Goal: Task Accomplishment & Management: Complete application form

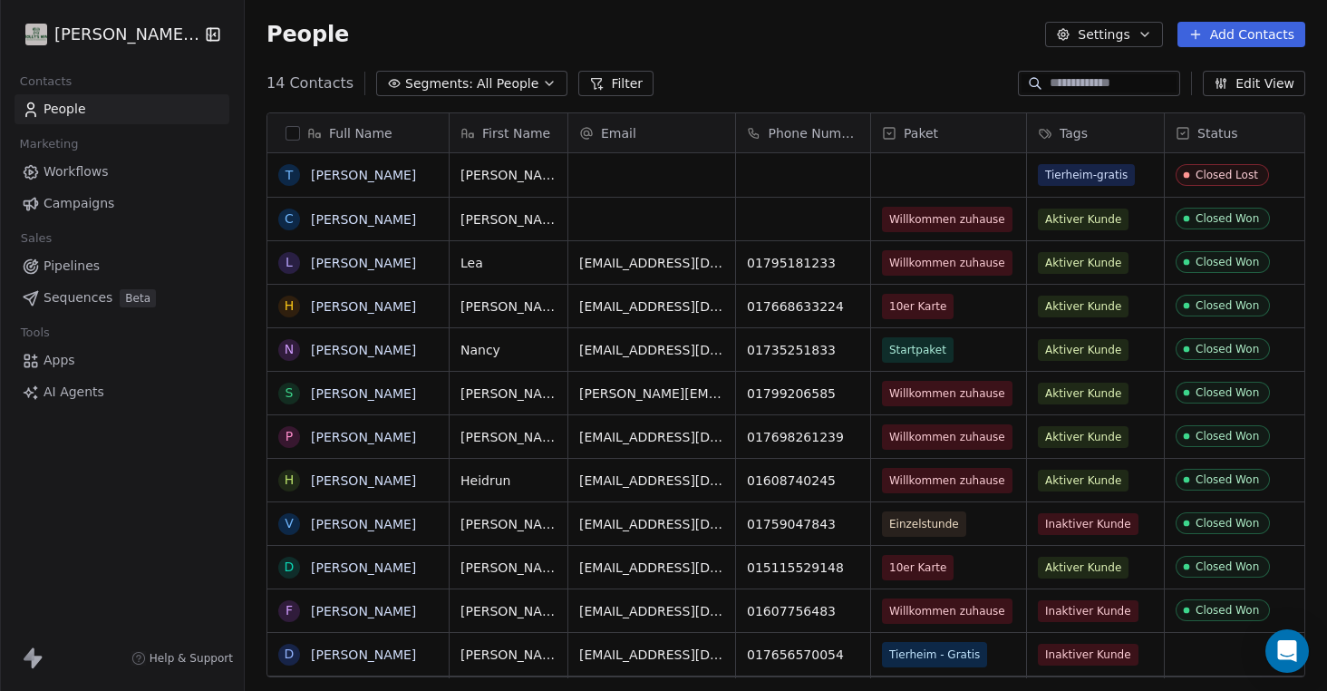
click at [1257, 35] on button "Add Contacts" at bounding box center [1241, 34] width 128 height 25
click at [1279, 73] on span "Create new contact" at bounding box center [1247, 73] width 124 height 19
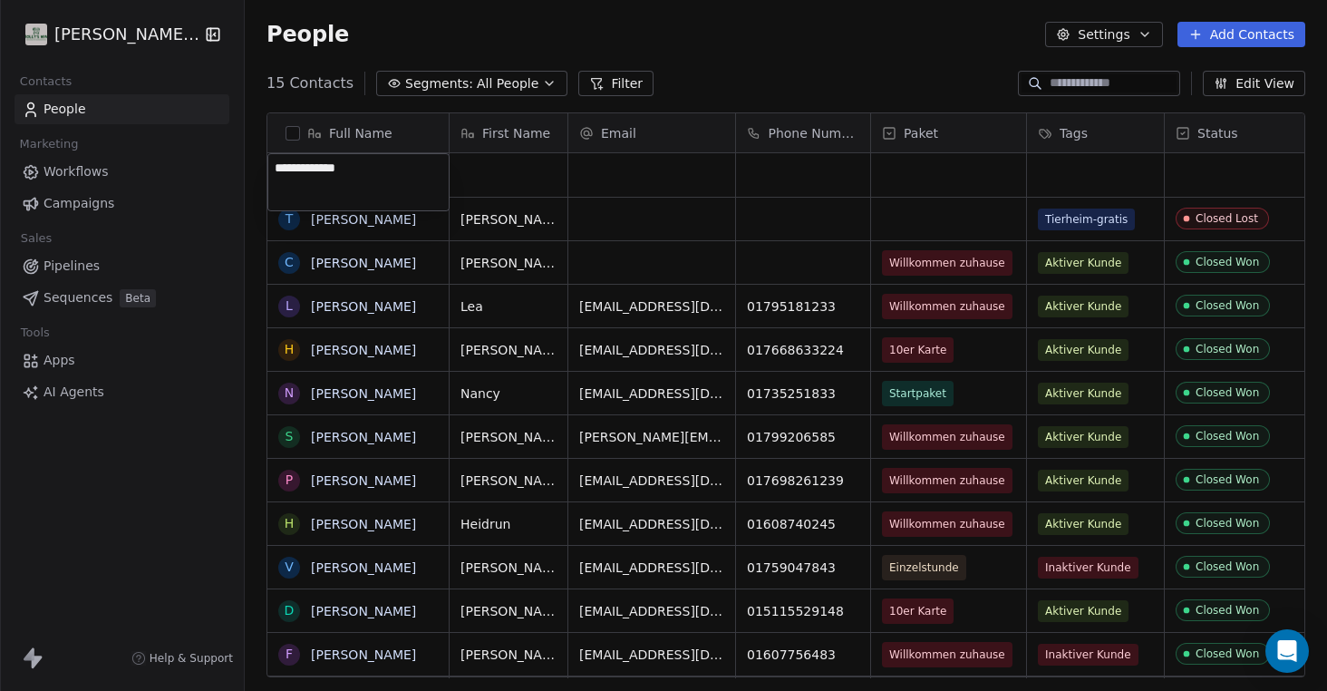
type textarea "**********"
click at [975, 183] on html "[PERSON_NAME] Way Contacts People Marketing Workflows Campaigns Sales Pipelines…" at bounding box center [663, 345] width 1327 height 691
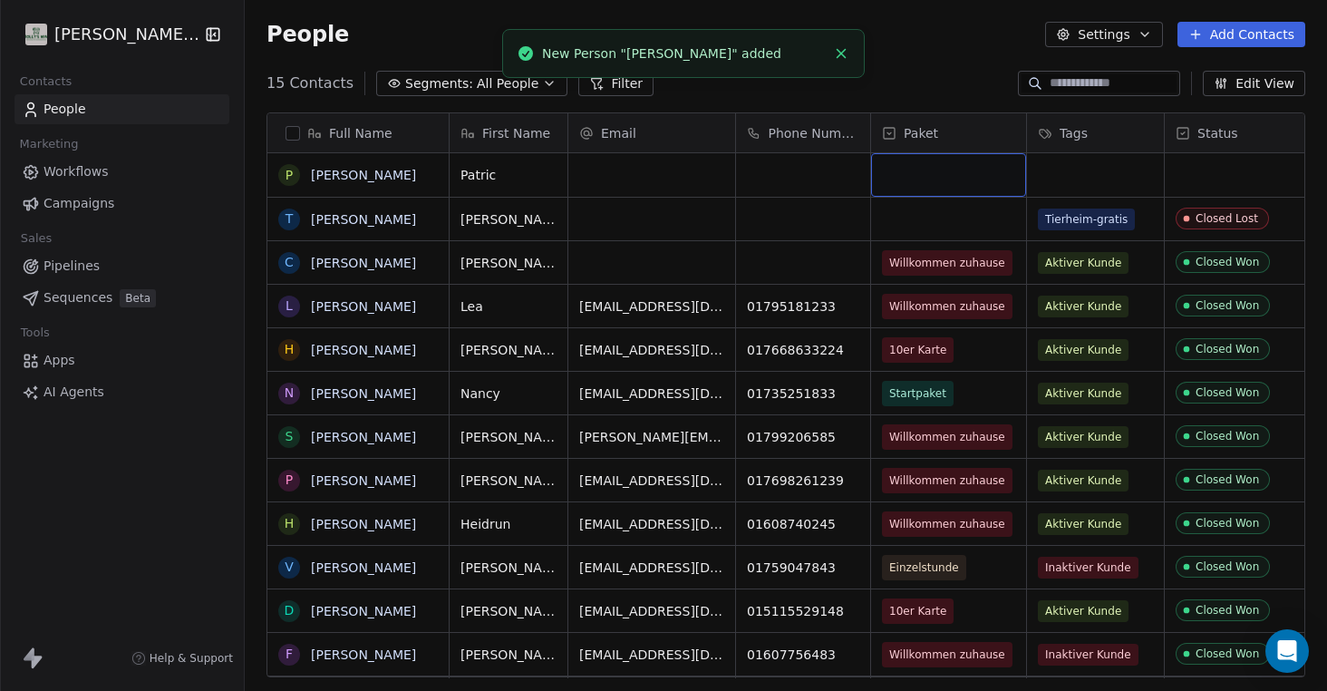
click at [990, 180] on div "grid" at bounding box center [948, 175] width 155 height 44
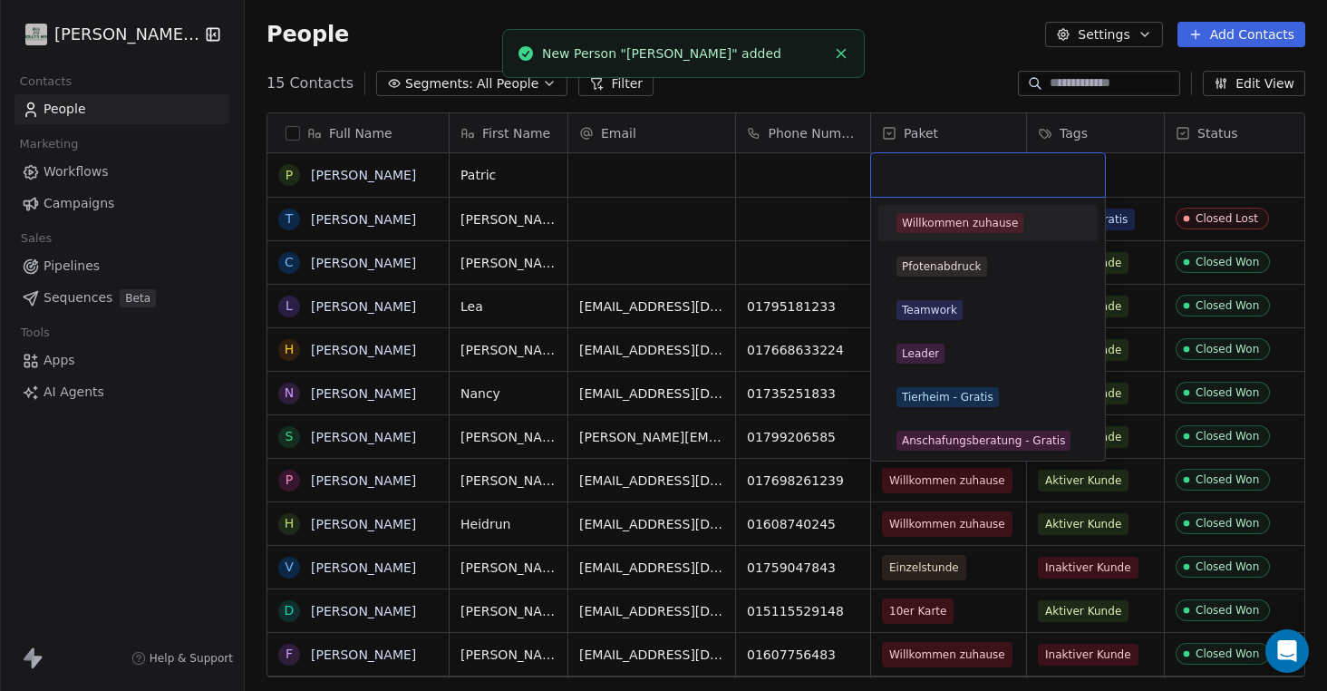
click at [971, 222] on div "Willkommen zuhause" at bounding box center [960, 223] width 116 height 16
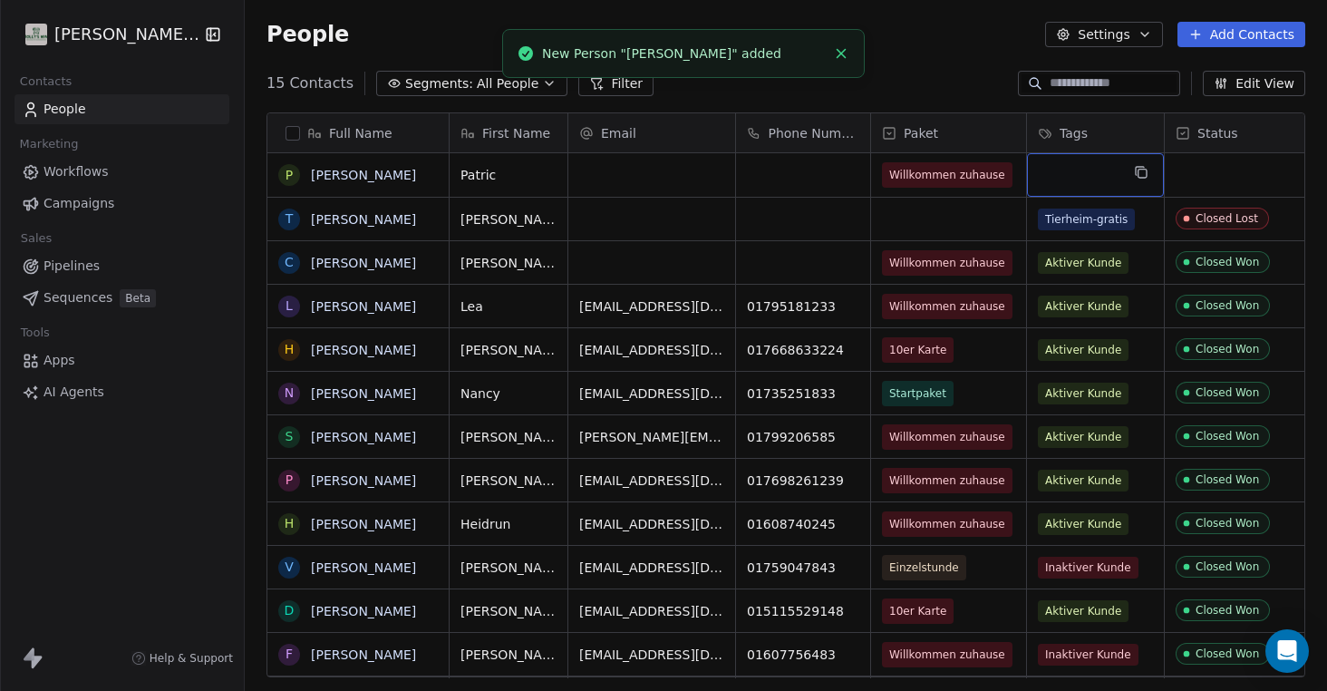
click at [1105, 176] on div "grid" at bounding box center [1095, 175] width 137 height 44
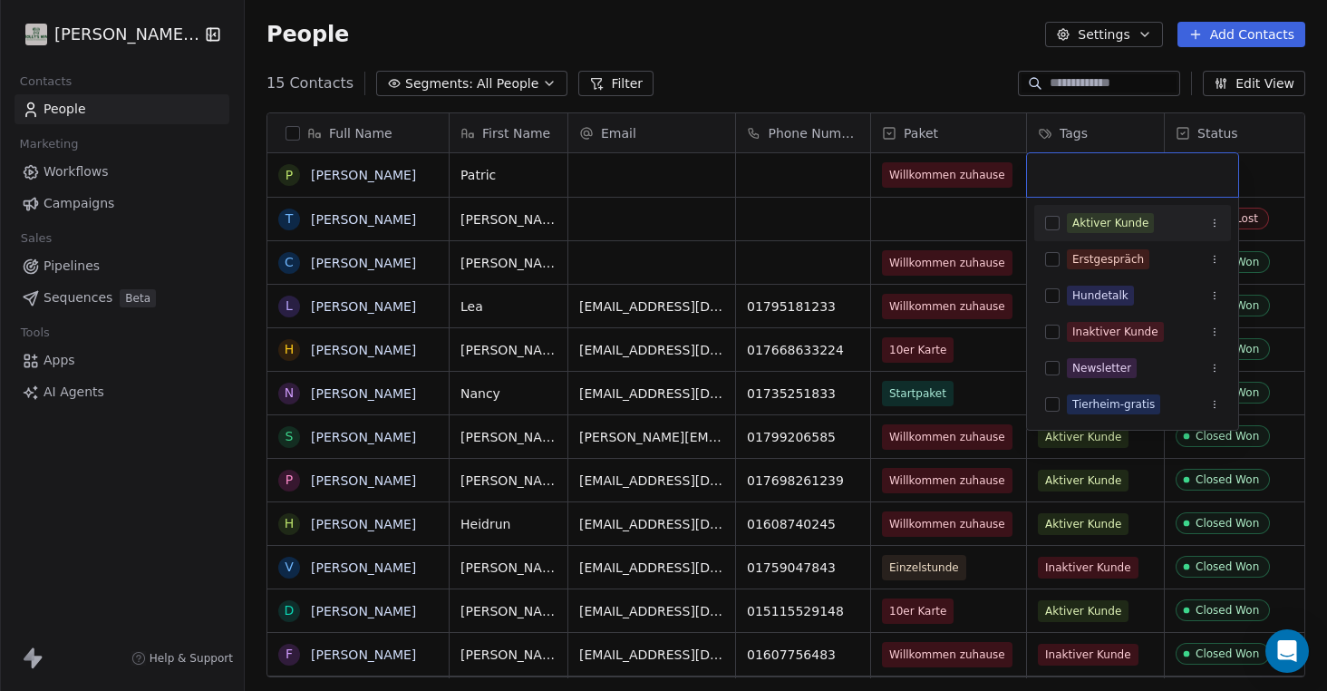
click at [1101, 223] on div "Aktiver Kunde" at bounding box center [1110, 223] width 76 height 16
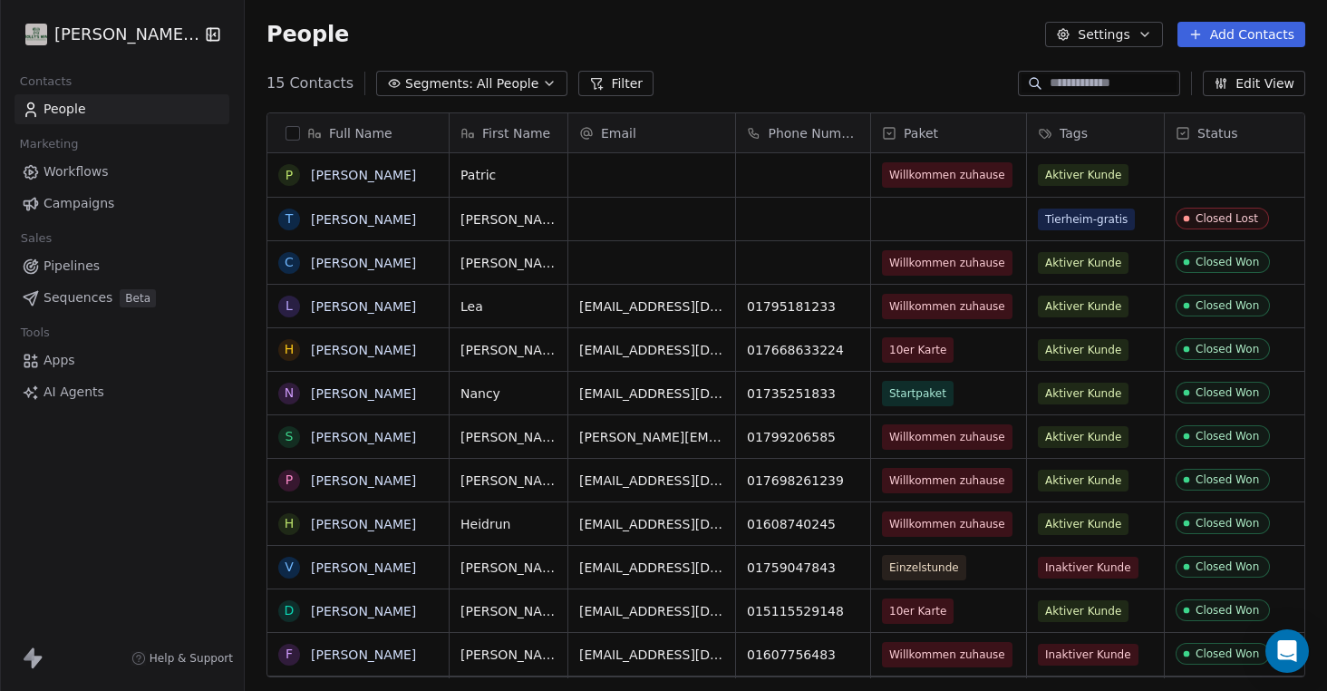
click at [1265, 182] on html "[PERSON_NAME] Way Contacts People Marketing Workflows Campaigns Sales Pipelines…" at bounding box center [663, 345] width 1327 height 691
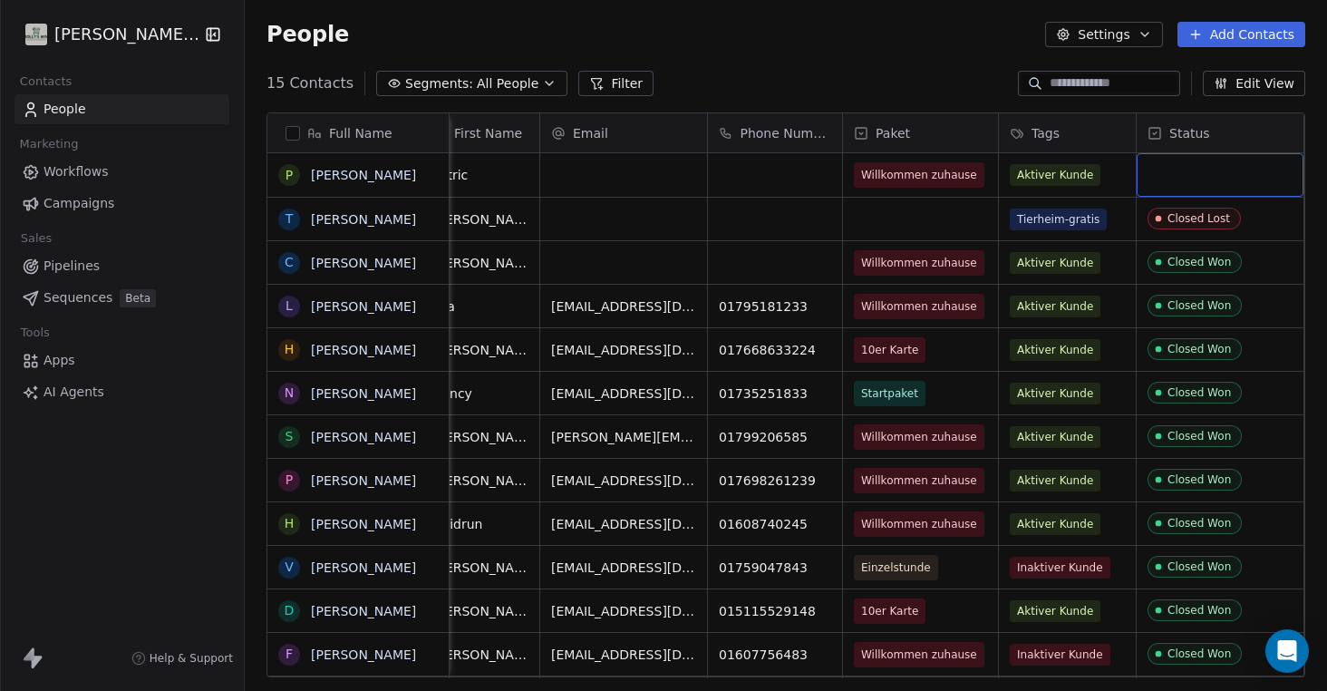
click at [1207, 181] on div "grid" at bounding box center [1220, 175] width 167 height 44
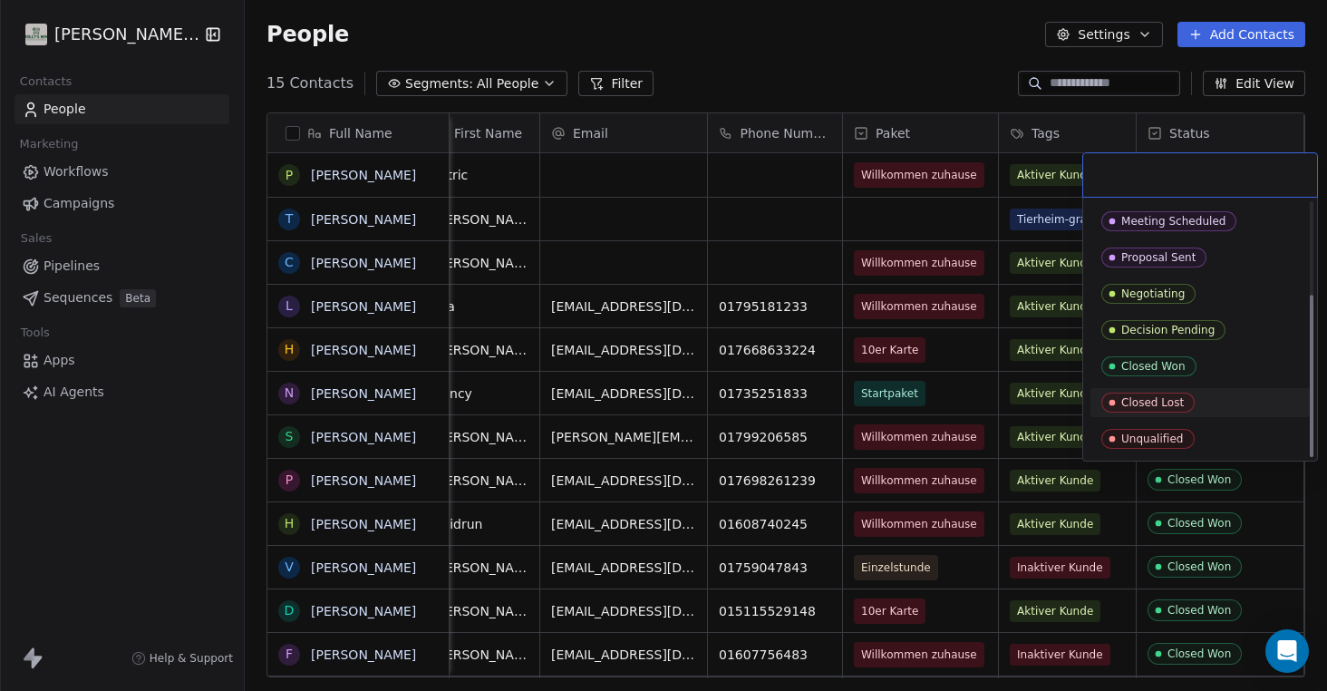
scroll to position [143, 0]
click at [1135, 363] on div "Closed Won" at bounding box center [1153, 366] width 64 height 13
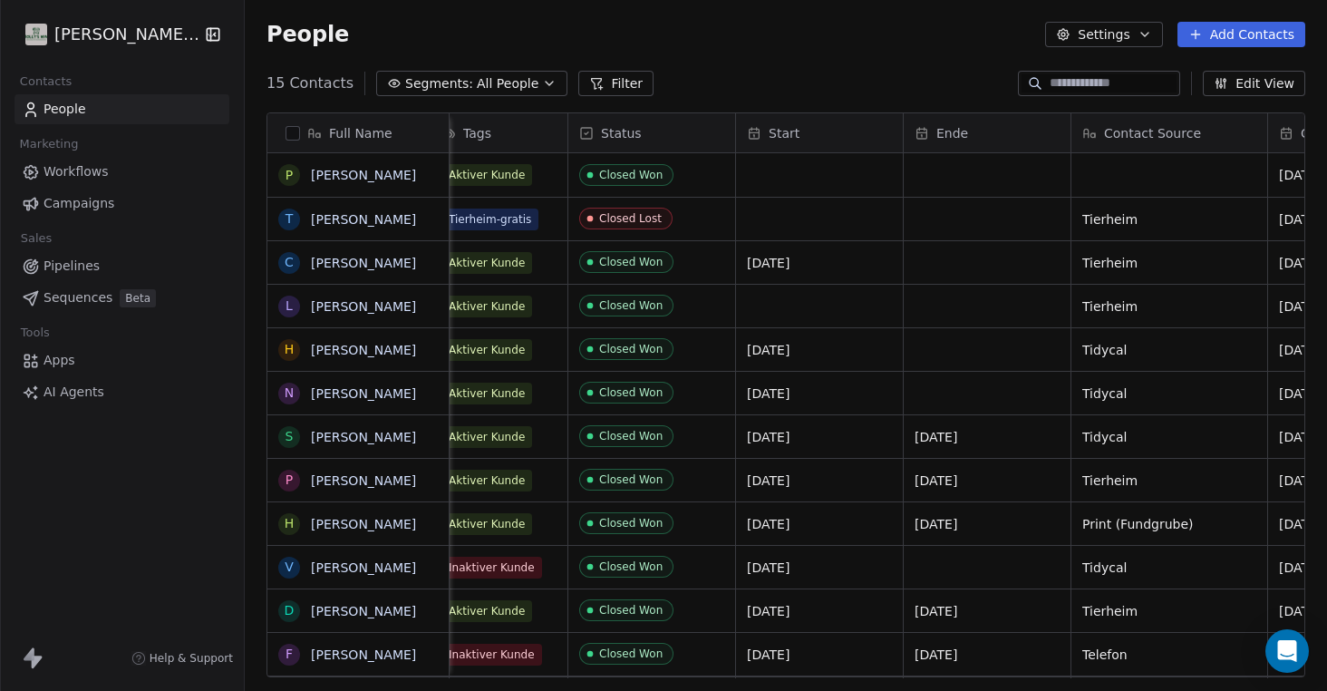
scroll to position [0, 540]
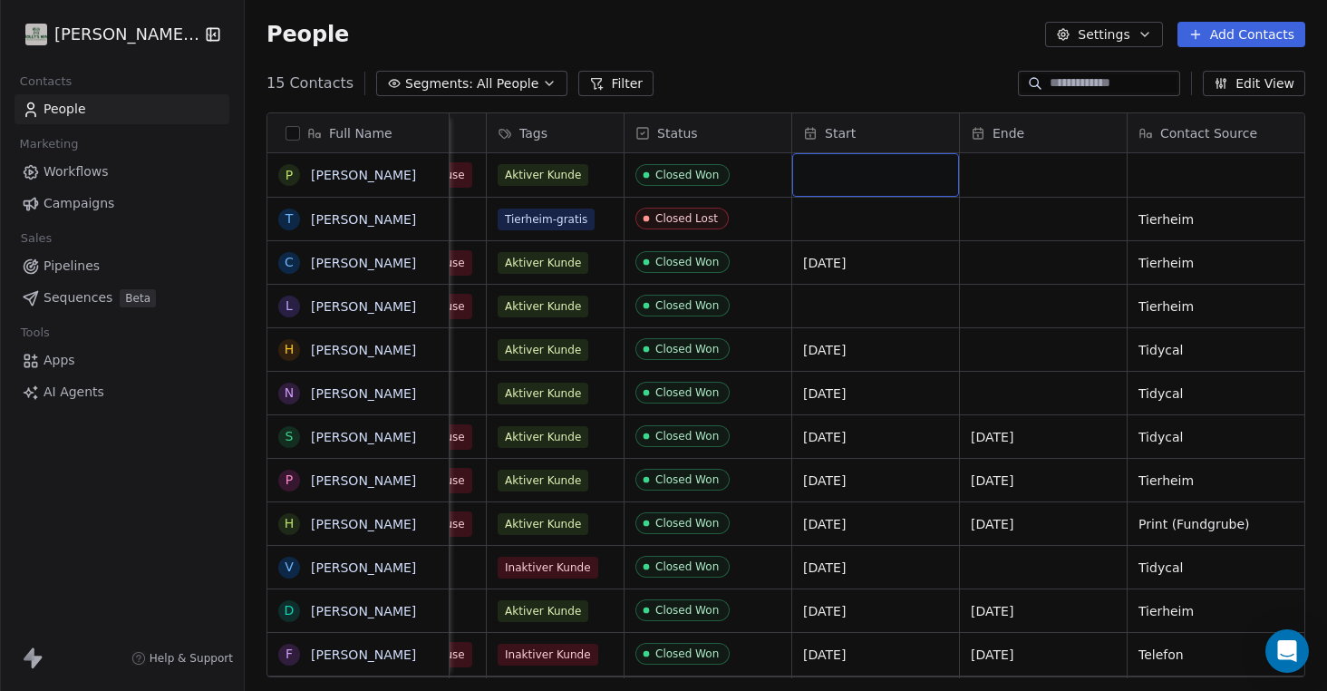
click at [865, 183] on div "grid" at bounding box center [875, 175] width 167 height 44
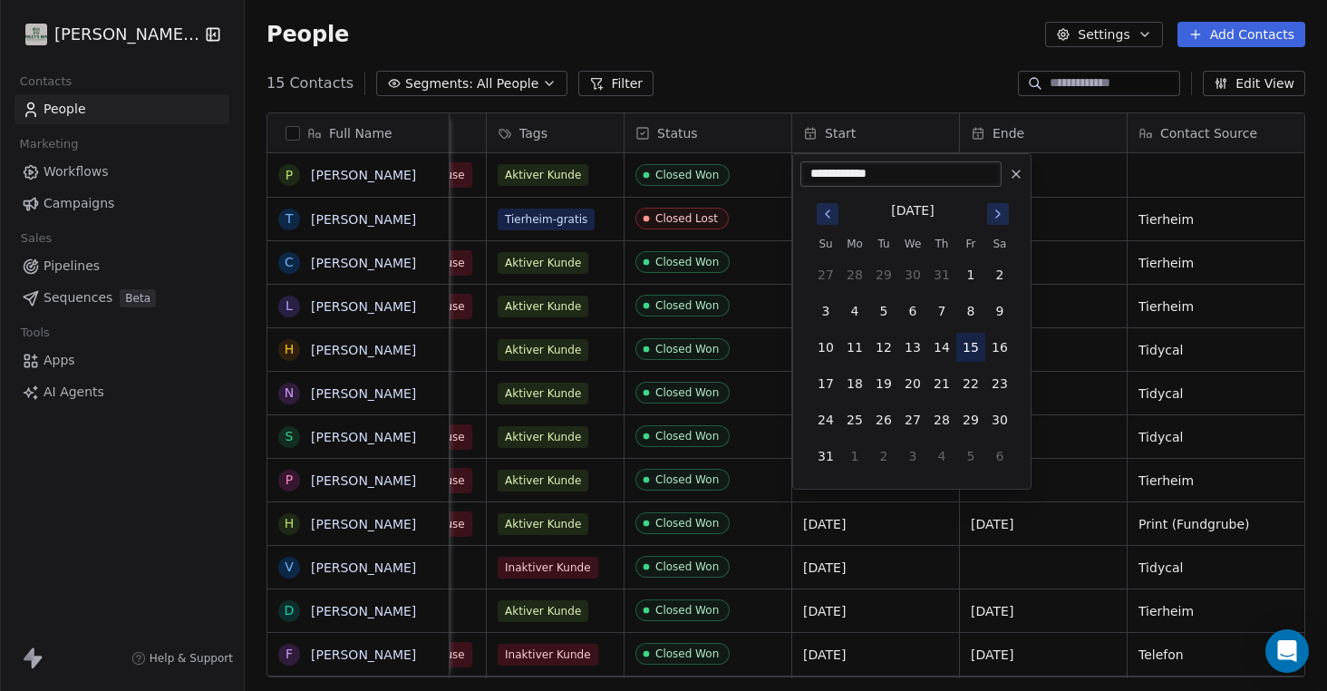
click at [970, 348] on button "15" at bounding box center [970, 347] width 29 height 29
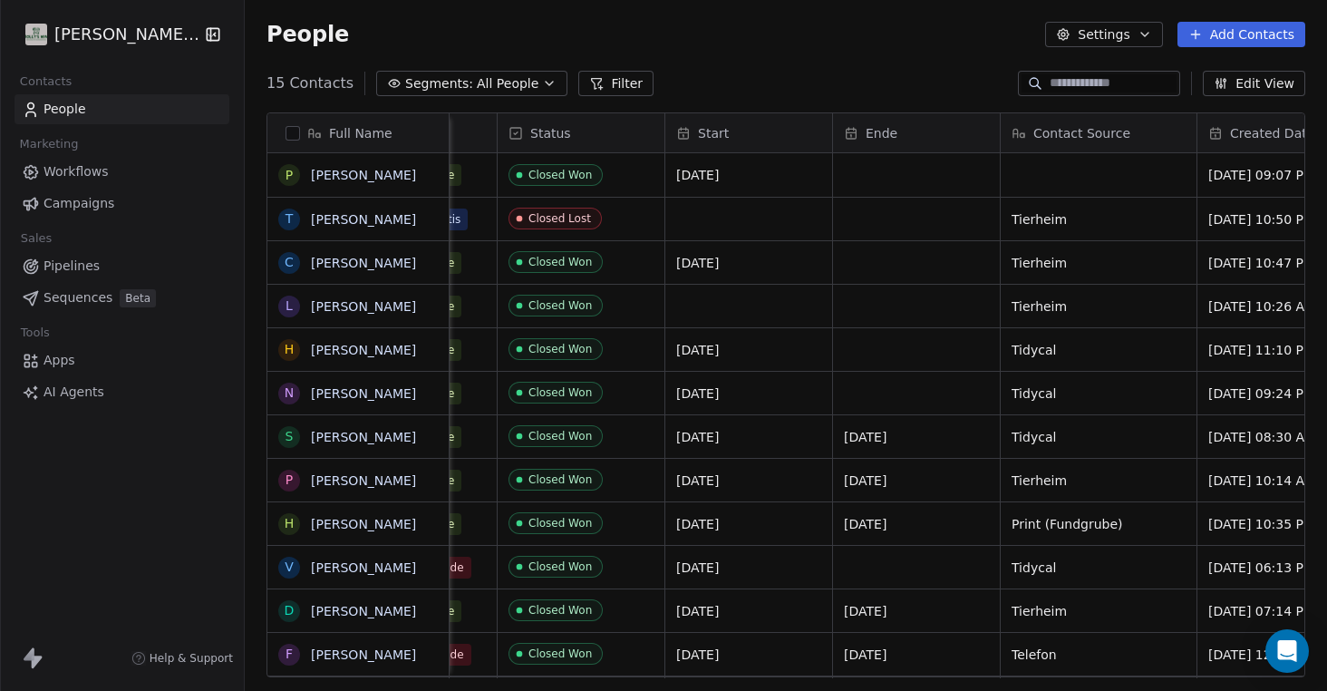
scroll to position [0, 721]
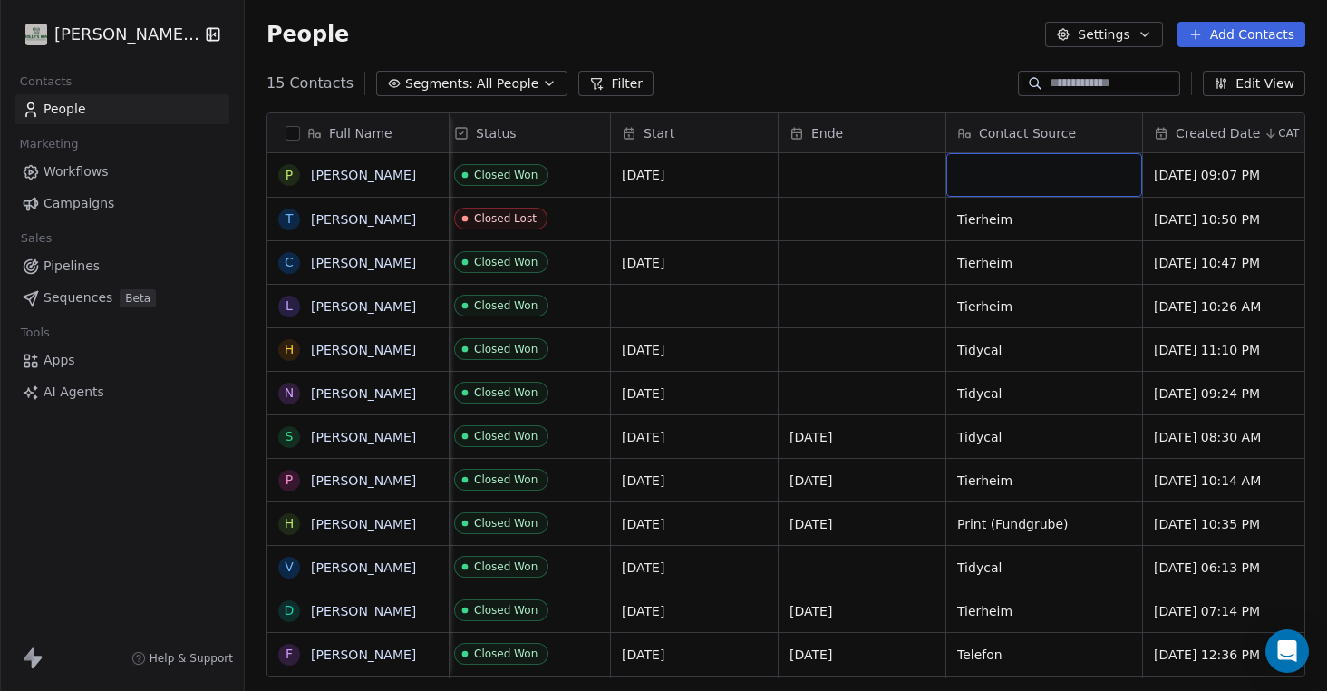
click at [1021, 179] on div "grid" at bounding box center [1044, 175] width 196 height 44
type textarea "******"
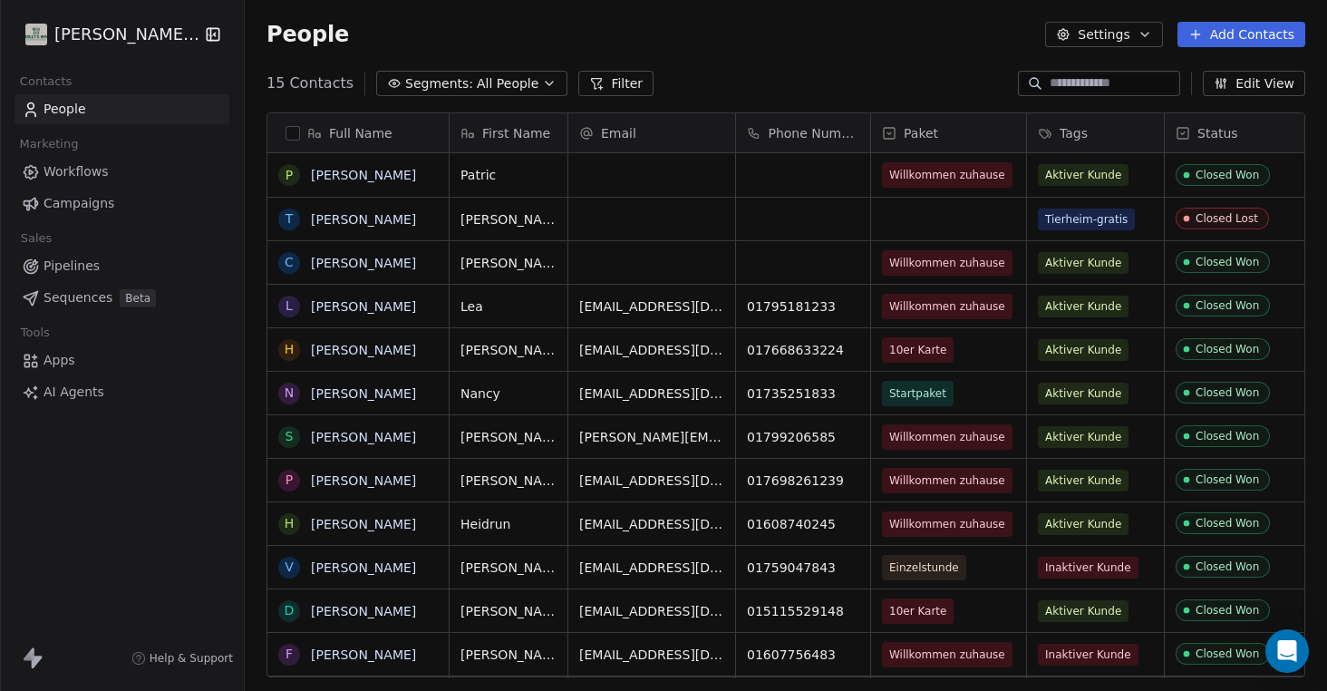
scroll to position [1, 1]
